Goal: Navigation & Orientation: Find specific page/section

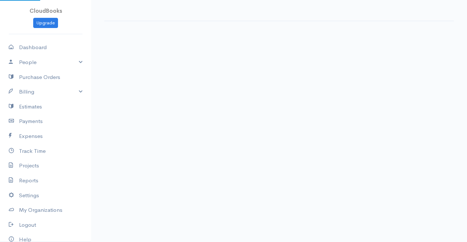
select select "365"
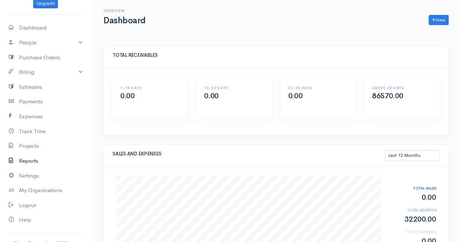
scroll to position [30, 0]
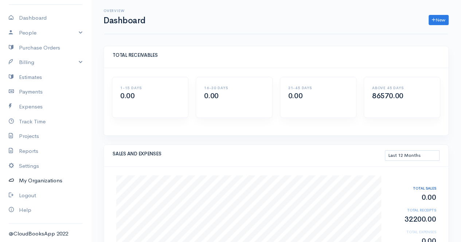
click at [37, 180] on link "My Organizations" at bounding box center [45, 181] width 91 height 15
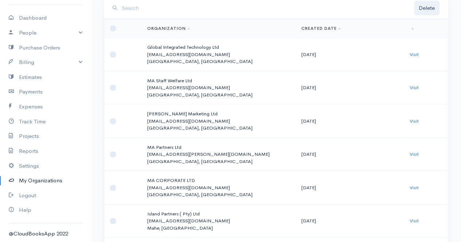
scroll to position [73, 0]
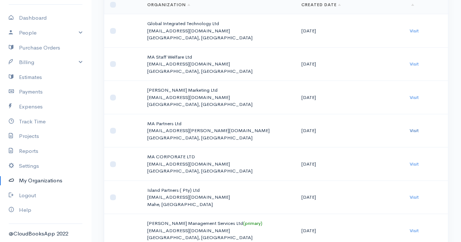
click at [416, 130] on link "Visit" at bounding box center [414, 131] width 9 height 6
